Goal: Task Accomplishment & Management: Manage account settings

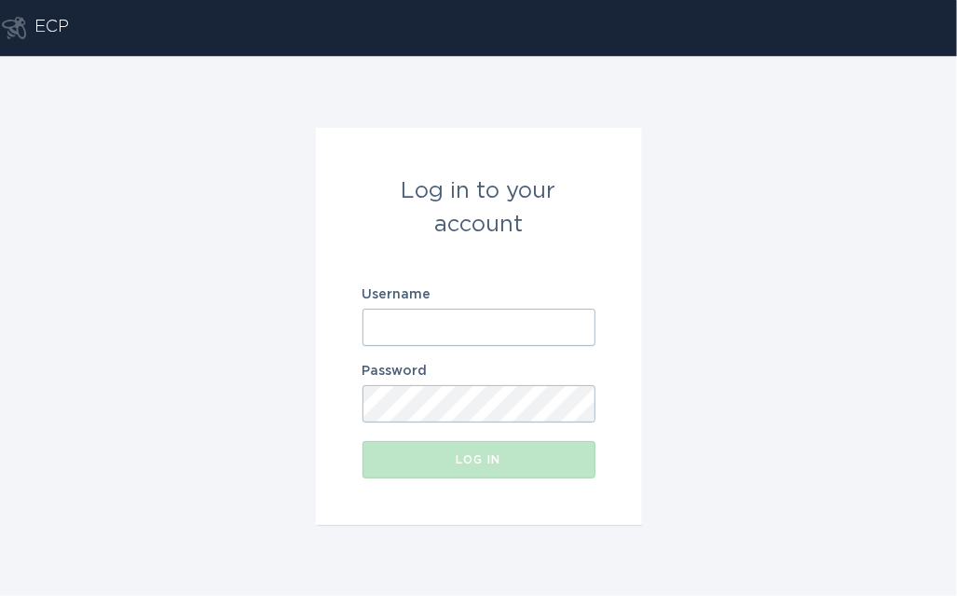
paste input "[EMAIL_ADDRESS][DOMAIN_NAME]"
type input "[EMAIL_ADDRESS][DOMAIN_NAME]"
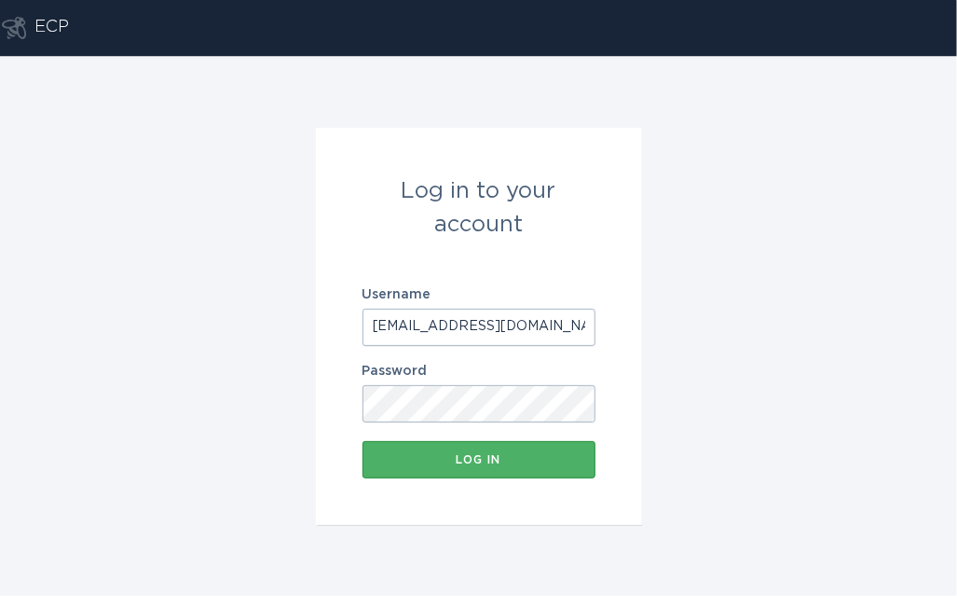
click at [529, 474] on button "Log in" at bounding box center [479, 459] width 233 height 37
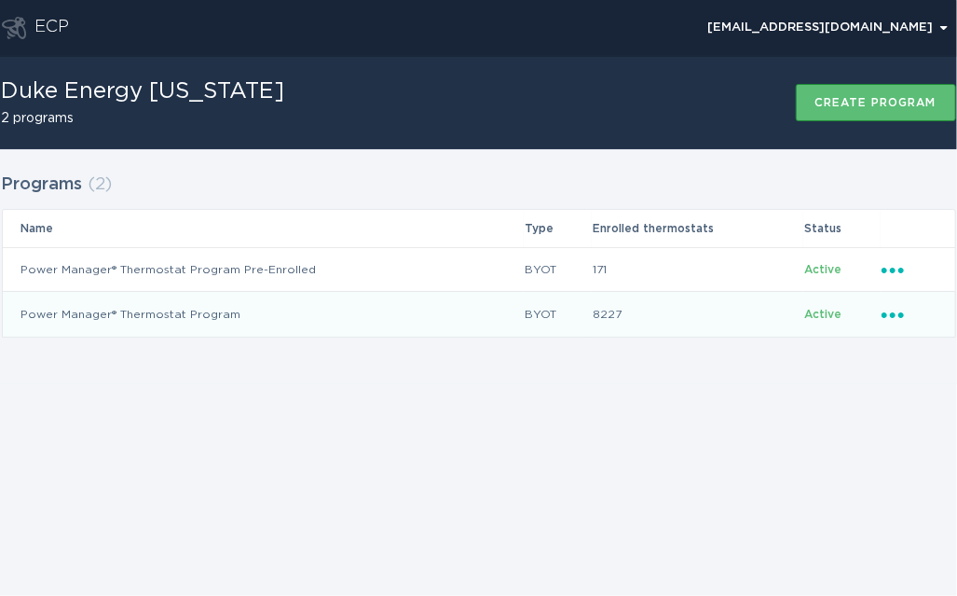
click at [904, 314] on icon "Ellipsis" at bounding box center [895, 312] width 26 height 16
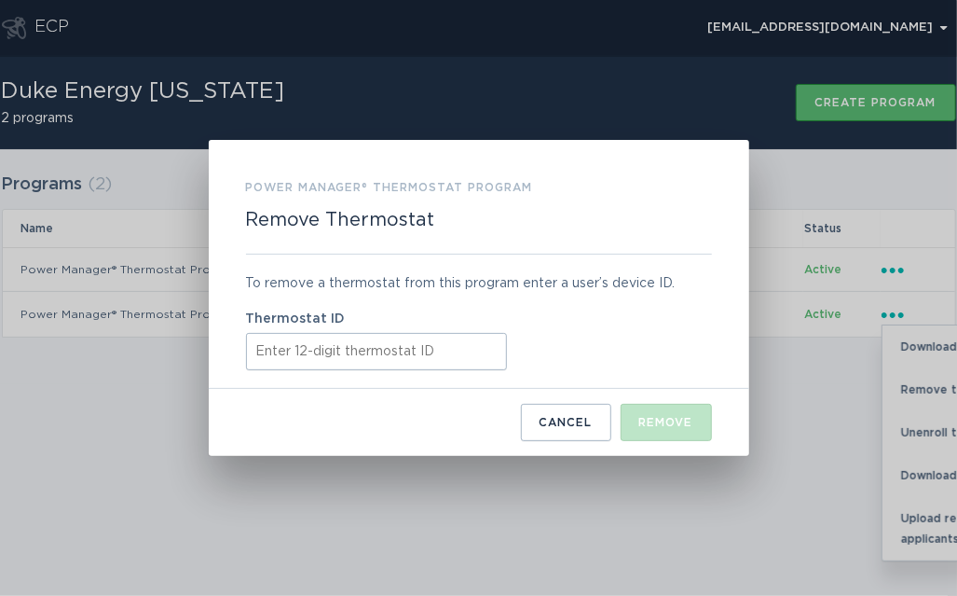
paste input "531669536066"
type input "531669536066"
click at [668, 427] on div "Remove" at bounding box center [666, 422] width 54 height 11
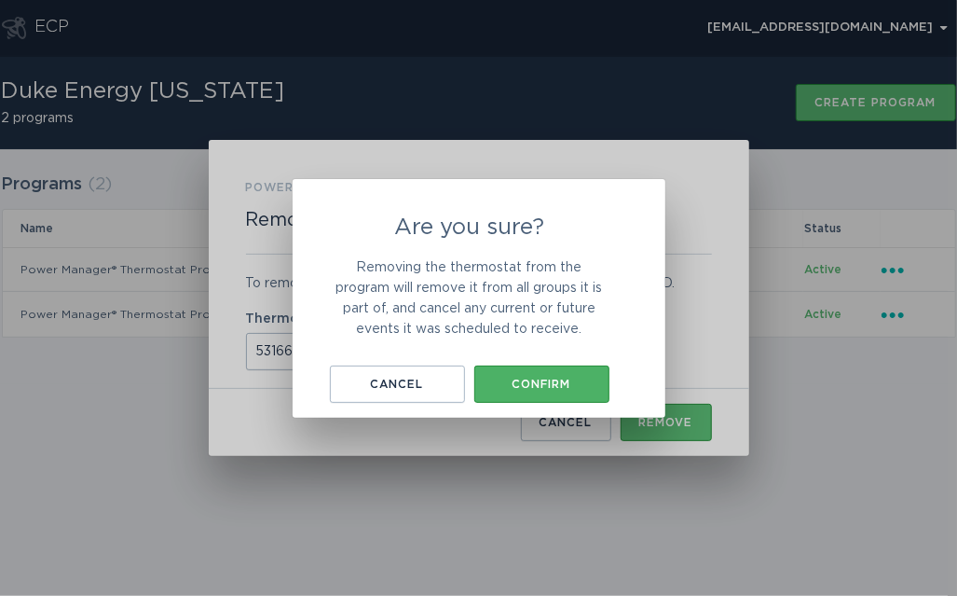
click at [577, 382] on div "Confirm" at bounding box center [542, 383] width 117 height 11
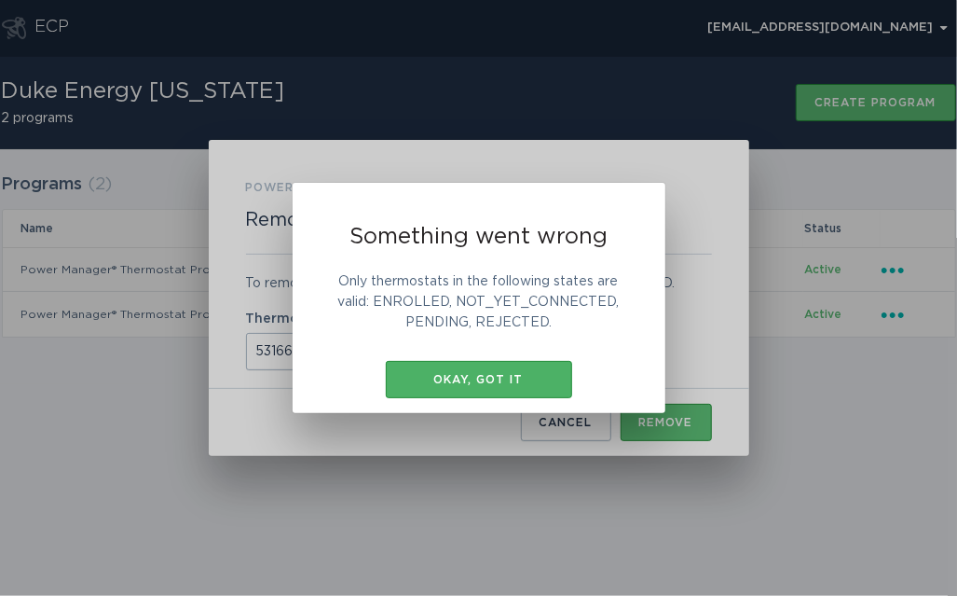
click at [529, 383] on div "Okay, got it" at bounding box center [479, 379] width 168 height 11
